Goal: Task Accomplishment & Management: Manage account settings

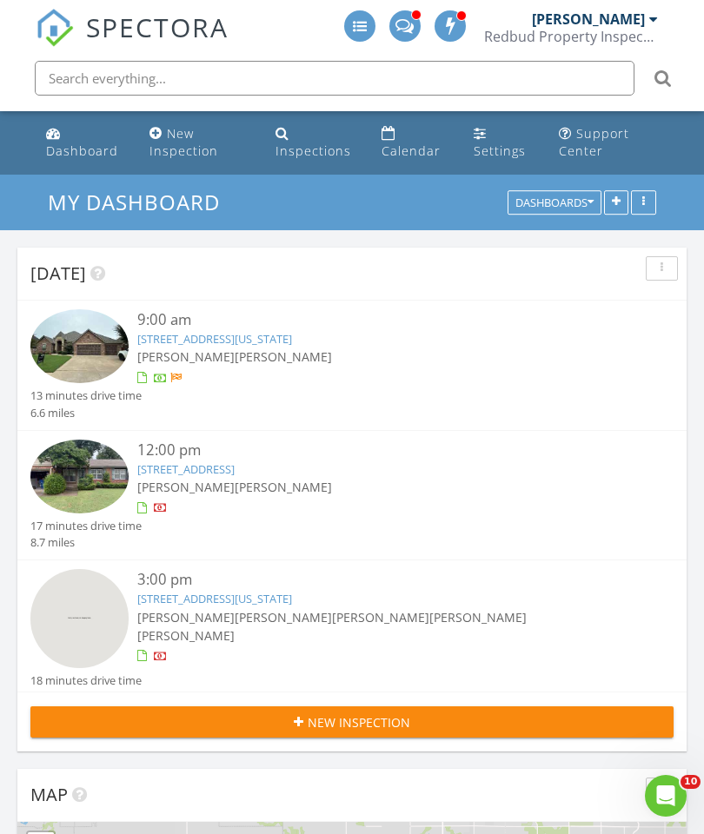
click at [235, 467] on link "[STREET_ADDRESS]" at bounding box center [185, 469] width 97 height 16
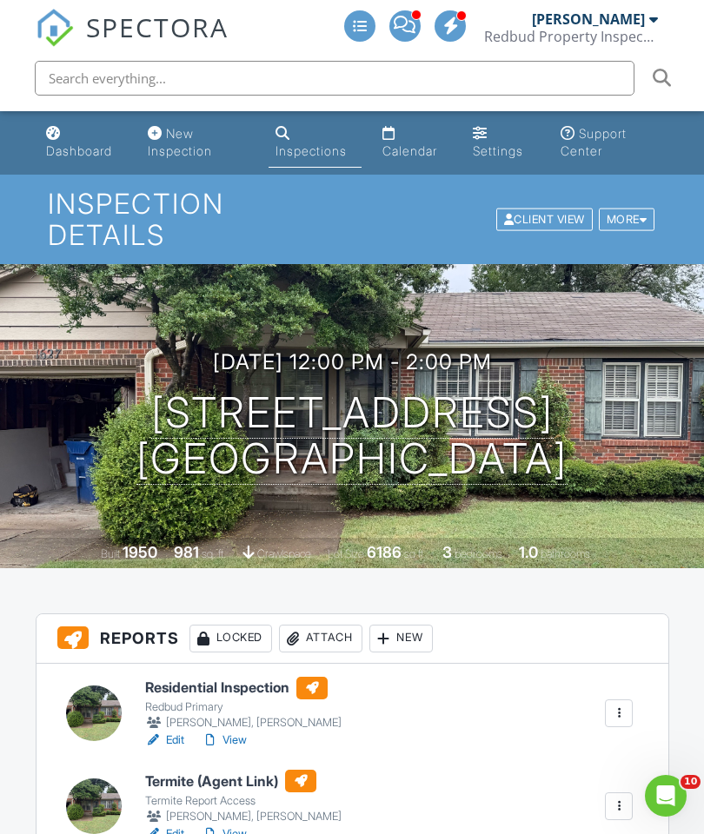
click at [340, 646] on div "Attach" at bounding box center [320, 639] width 83 height 28
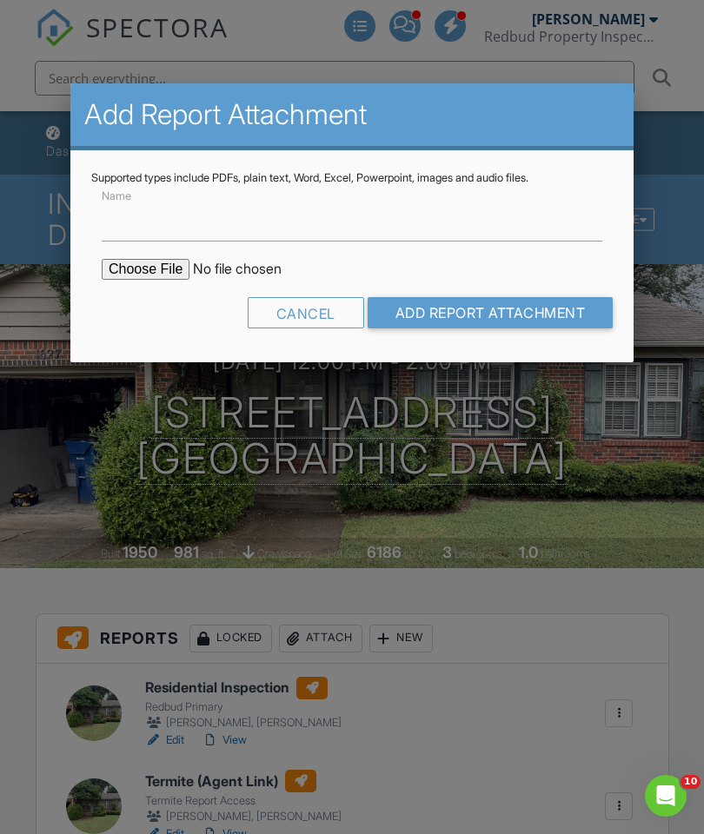
click at [132, 277] on input "file" at bounding box center [249, 269] width 295 height 21
click at [236, 225] on input "Name" at bounding box center [352, 220] width 500 height 43
click at [162, 265] on input "file" at bounding box center [249, 269] width 295 height 21
type input "C:\fakepath\1627 Sheffield Road. TIR.pdf"
click at [330, 228] on input "Name" at bounding box center [352, 220] width 500 height 43
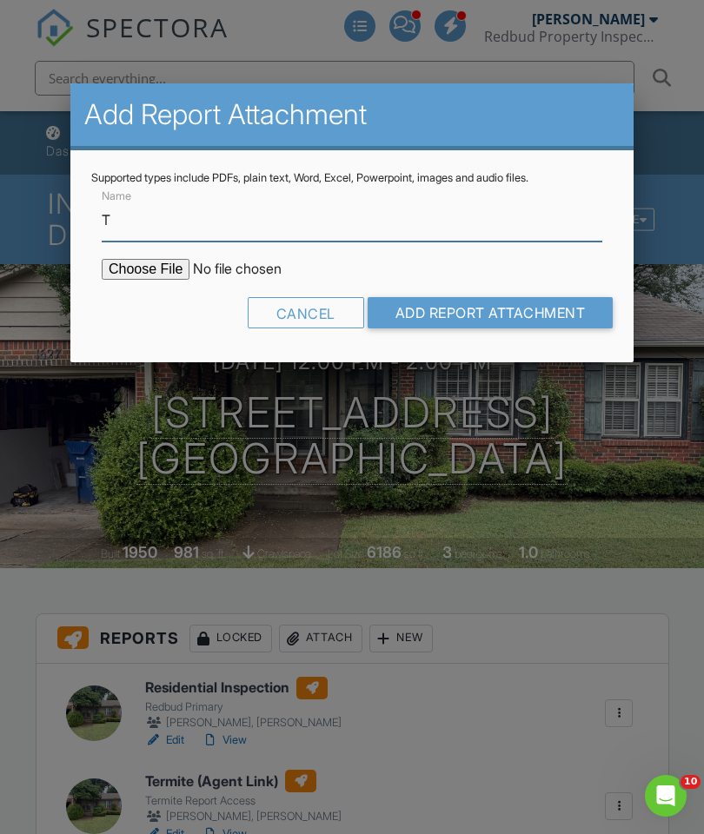
type input "Termite Inspection Report"
click at [503, 307] on input "Add Report Attachment" at bounding box center [490, 312] width 246 height 31
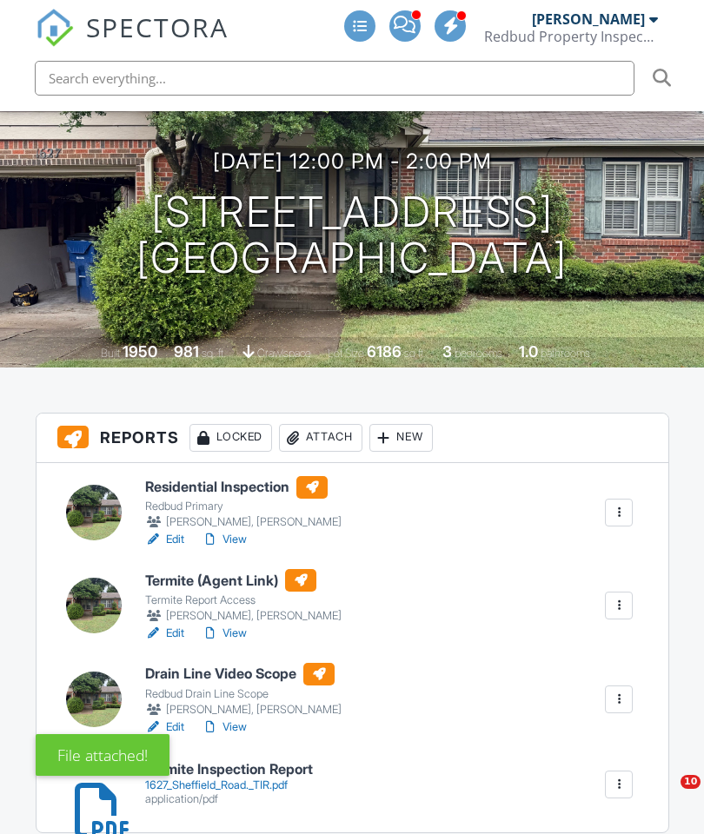
click at [263, 780] on div "1627_Sheffield_Road._TIR.pdf" at bounding box center [229, 785] width 168 height 14
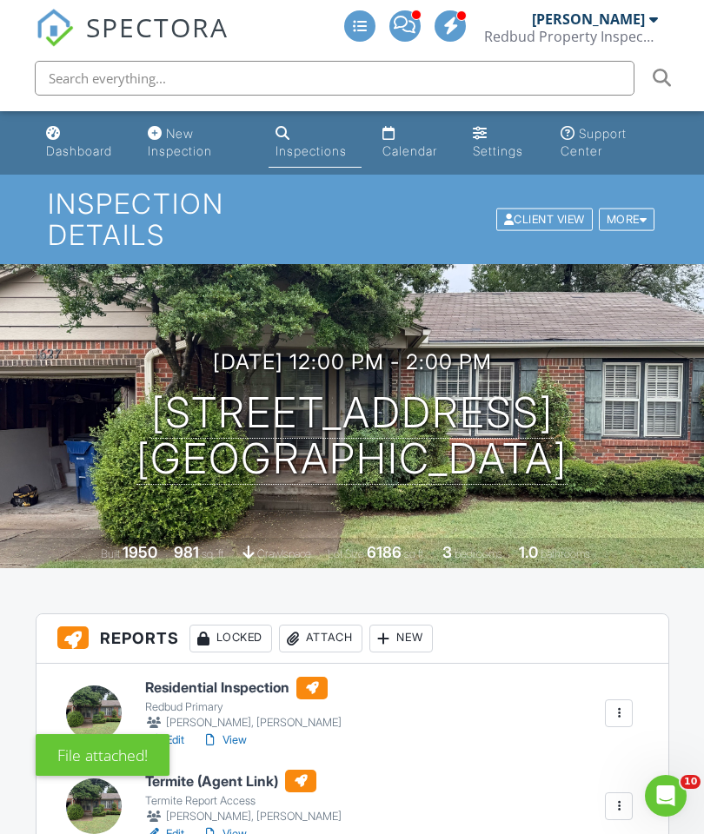
click at [68, 144] on div "Dashboard" at bounding box center [79, 150] width 66 height 15
